Goal: Task Accomplishment & Management: Complete application form

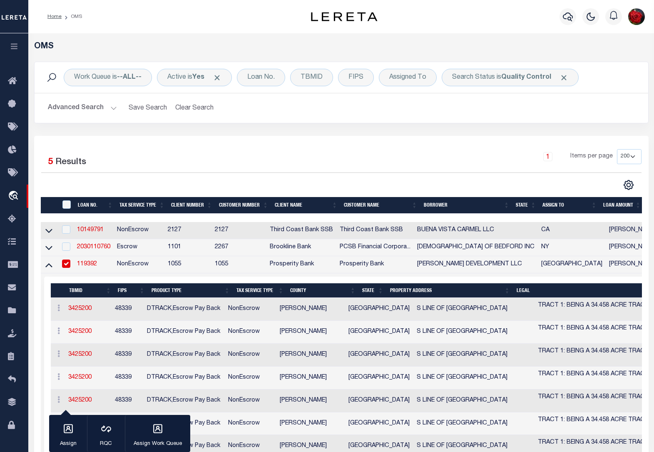
select select "200"
click at [51, 267] on icon at bounding box center [48, 265] width 7 height 4
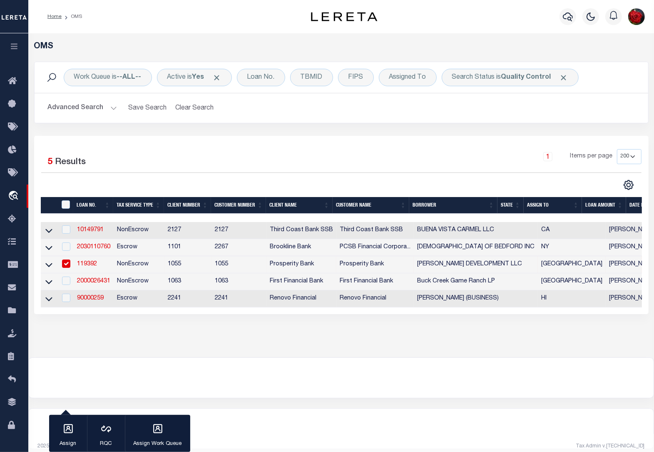
click at [67, 267] on input "checkbox" at bounding box center [66, 263] width 8 height 8
checkbox input "false"
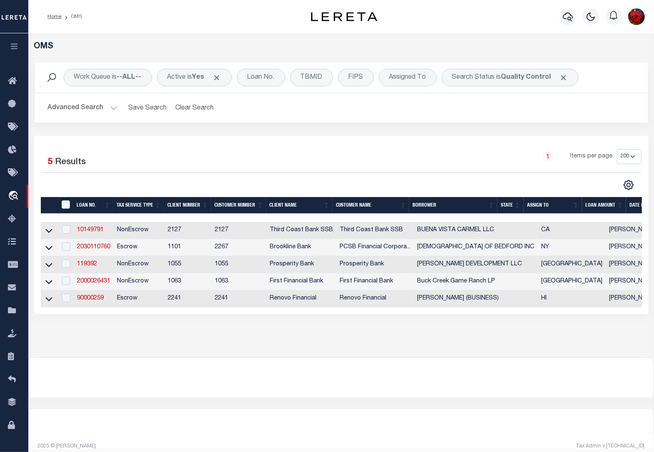
click at [434, 129] on div "Work Queue is --ALL-- Active is Yes Loan No. TBMID FIPS Assigned To Search Stat…" at bounding box center [341, 99] width 627 height 74
click at [536, 80] on b "Quality Control" at bounding box center [526, 77] width 50 height 7
select select "QC"
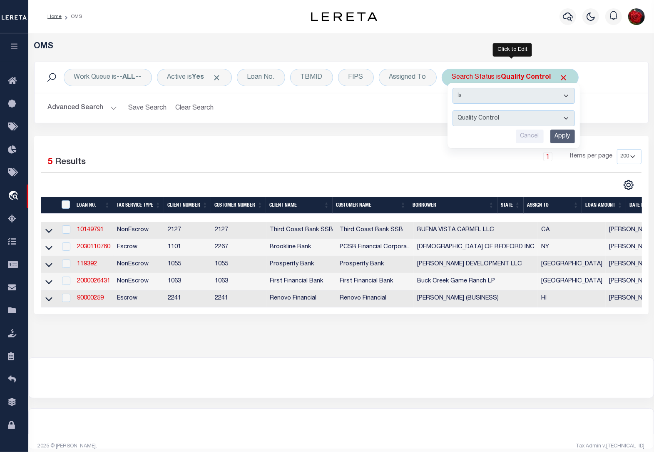
click at [565, 140] on input "Apply" at bounding box center [562, 136] width 25 height 14
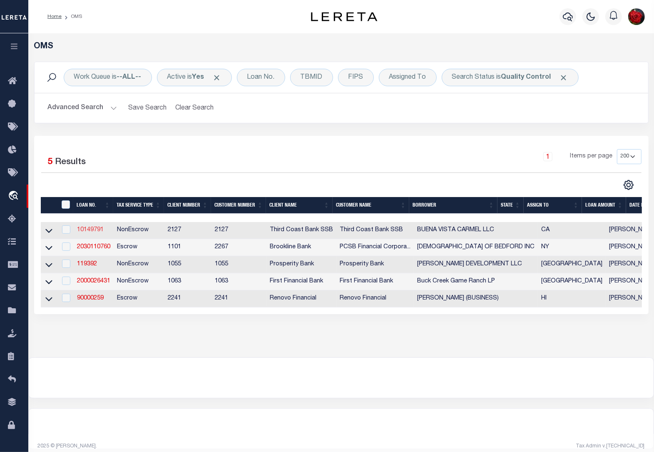
click at [87, 233] on link "10149791" at bounding box center [90, 230] width 27 height 6
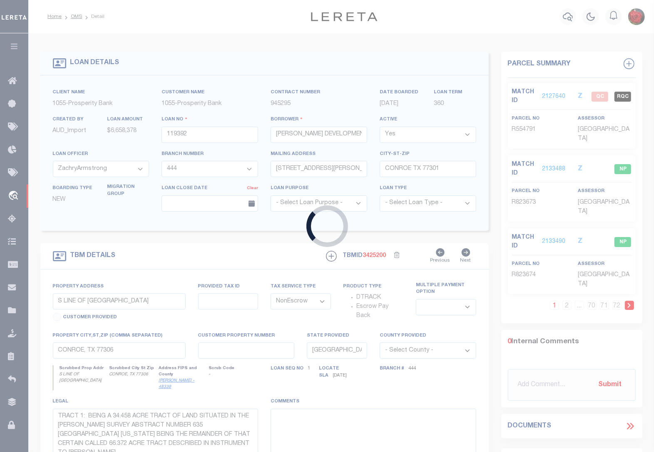
type input "10149791"
type input "BUENA VISTA CARMEL LLC"
select select
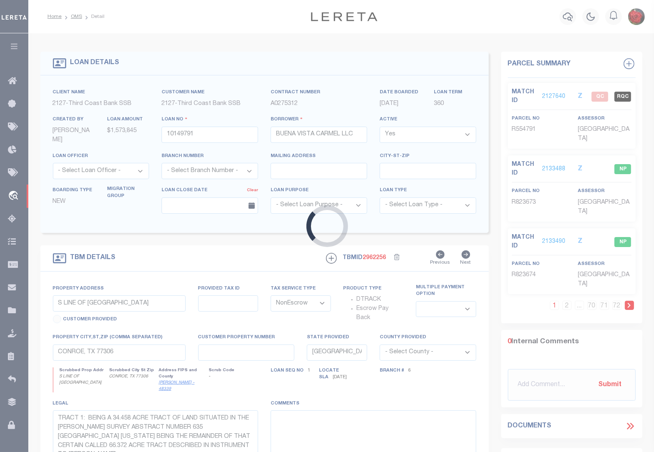
type input "[STREET_ADDRESS]"
type input "009-023-008-000"
select select
type input "Carmel CA 93923"
type input "CA"
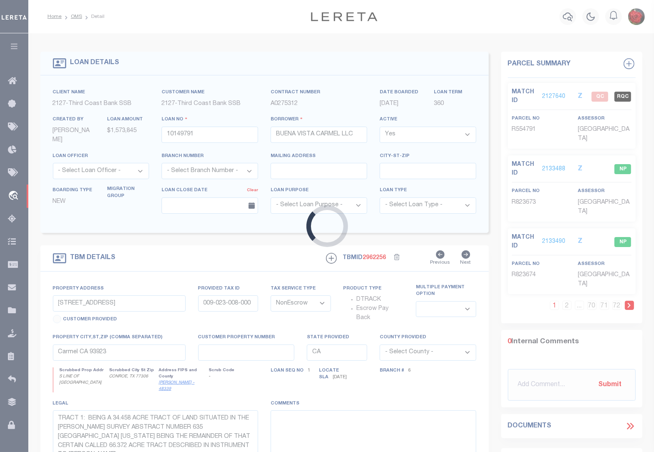
select select "Monterey"
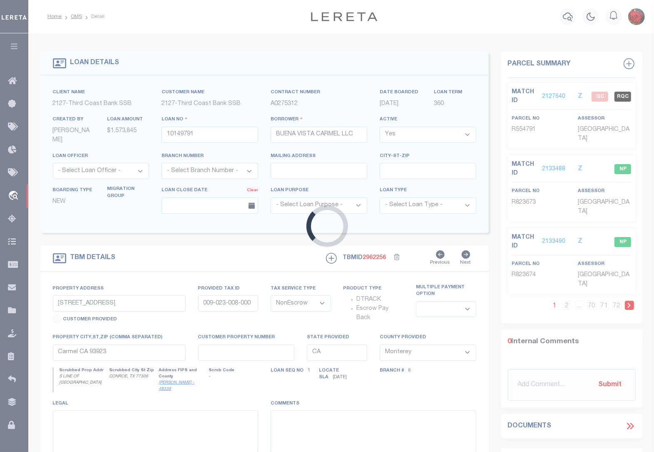
select select "4743"
select select "2378"
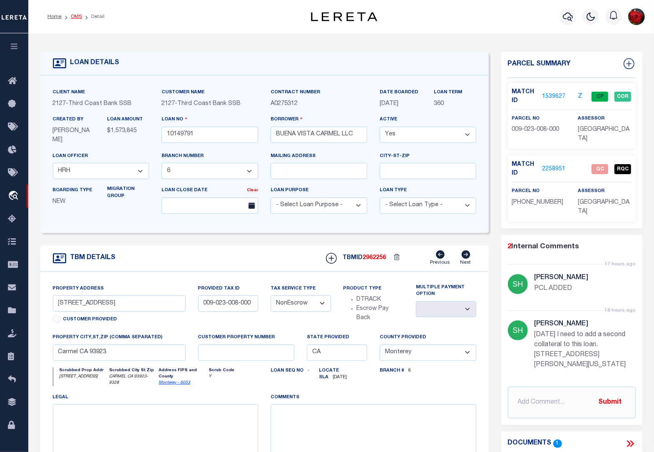
click at [73, 19] on link "OMS" at bounding box center [76, 16] width 11 height 5
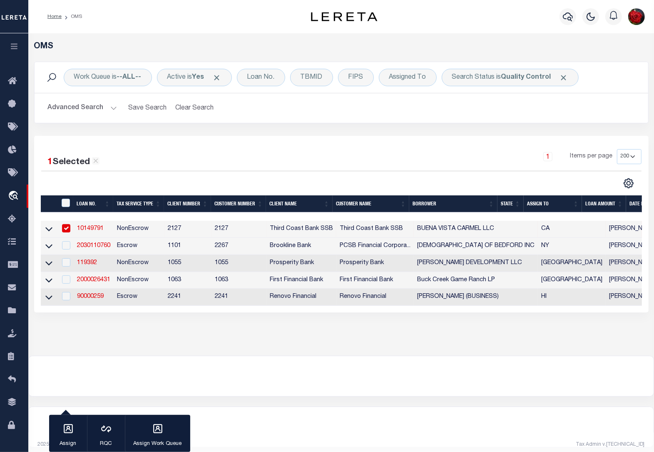
click at [81, 105] on button "Advanced Search" at bounding box center [82, 108] width 69 height 16
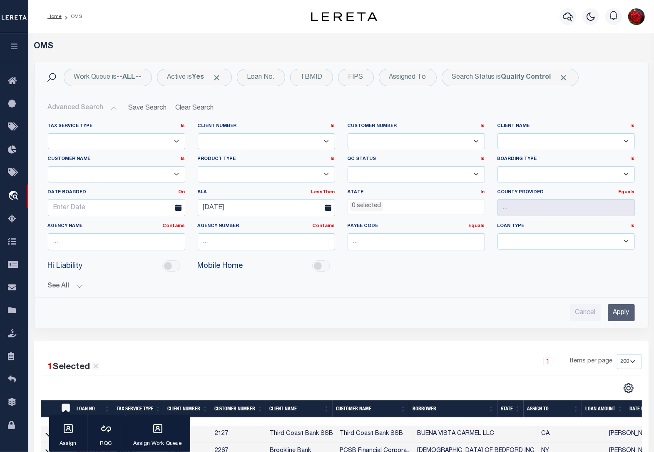
click at [321, 189] on div "LessThen On After Before Between" at bounding box center [323, 192] width 24 height 7
click at [320, 194] on link "LessThen" at bounding box center [323, 192] width 24 height 5
click at [273, 296] on div "Tax Service Type Is Is Contains Escrow NonEscrow Client Number Is Is" at bounding box center [341, 218] width 600 height 205
click at [184, 107] on button "Clear Search" at bounding box center [194, 108] width 45 height 16
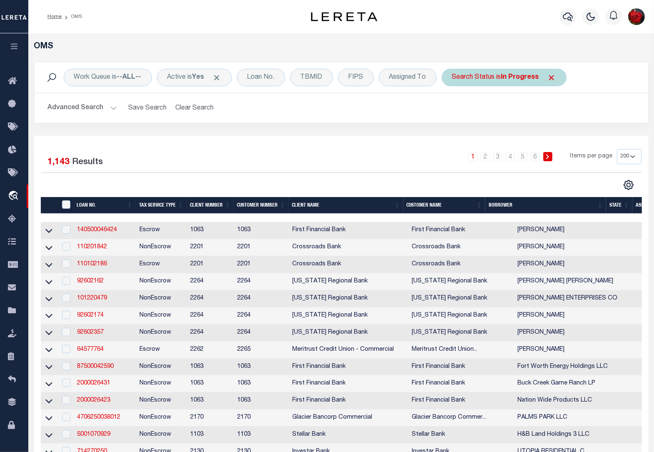
click at [520, 80] on b "In Progress" at bounding box center [520, 77] width 38 height 7
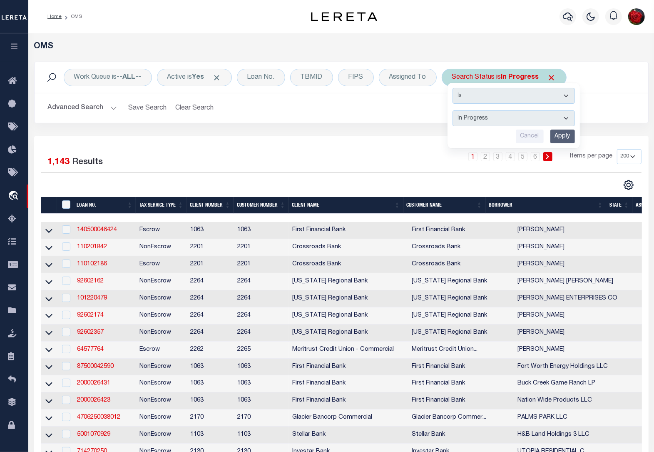
click at [514, 119] on select "Automated Search Bad Parcel Complete Duplicate Parcel High Dollar Reporting In …" at bounding box center [514, 118] width 122 height 16
select select "QC"
click at [454, 111] on select "Automated Search Bad Parcel Complete Duplicate Parcel High Dollar Reporting In …" at bounding box center [514, 118] width 122 height 16
click at [560, 139] on input "Apply" at bounding box center [562, 136] width 25 height 14
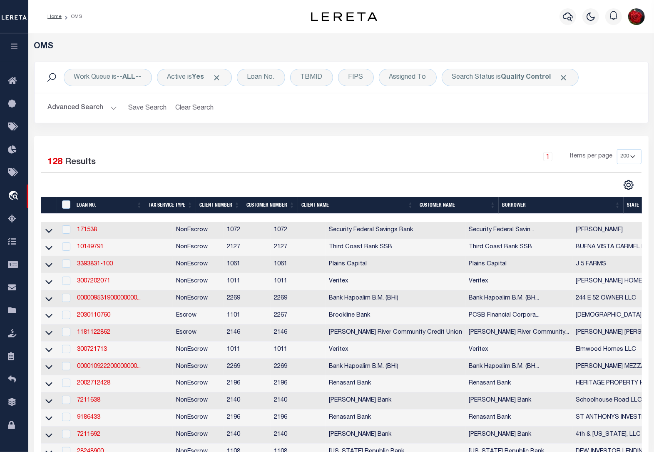
click at [637, 206] on th "State" at bounding box center [650, 205] width 52 height 17
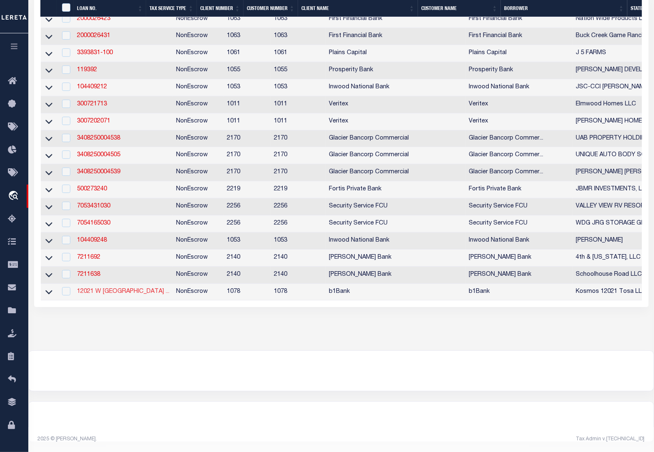
click at [92, 288] on link "12021 W [GEOGRAPHIC_DATA] ..." at bounding box center [123, 291] width 92 height 6
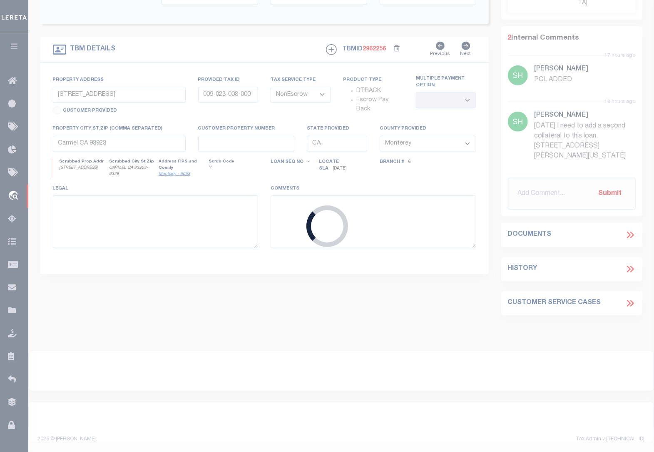
type input "[STREET_ADDRESS],"
type input "Kosmos 12021 Tosa LLC"
select select
type input "[DATE]"
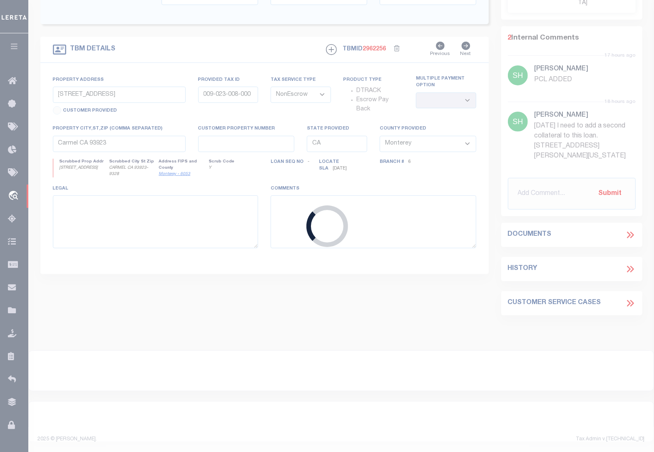
select select "20"
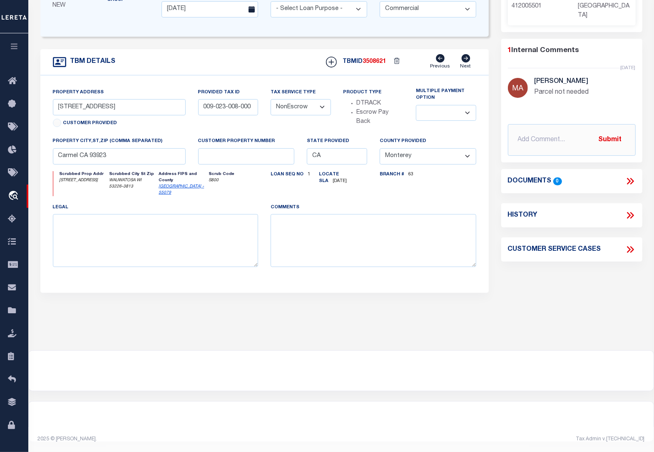
select select "57259"
select select "6085"
type input "[STREET_ADDRESS],"
select select
type input "Wauwatosa WI 53226"
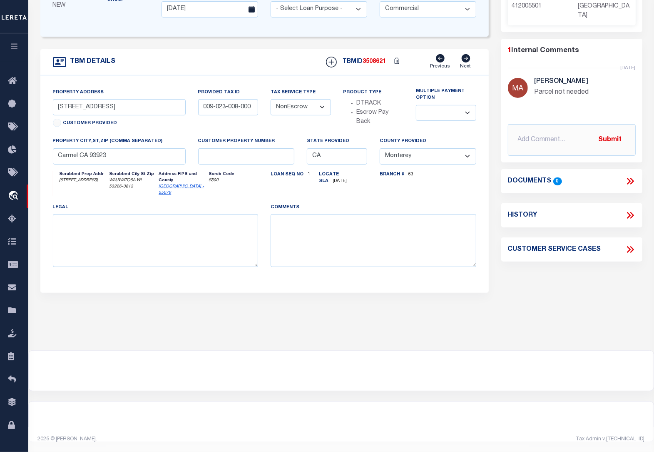
type input "WI"
select select
type textarea "Lots 1, 2, 3, 4, 41, 42 and 43, Block 1, [GEOGRAPHIC_DATA] No. 2"
